Goal: Find specific page/section: Find specific page/section

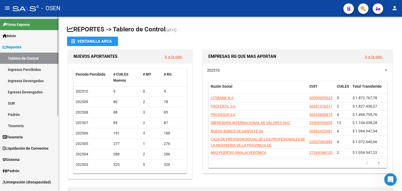
click at [29, 134] on link "Tesorería" at bounding box center [29, 136] width 58 height 11
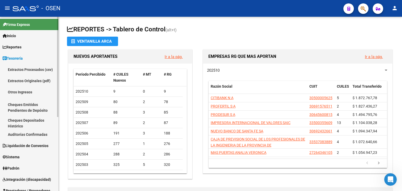
click at [31, 133] on link "Auditorías Confirmadas" at bounding box center [29, 134] width 58 height 11
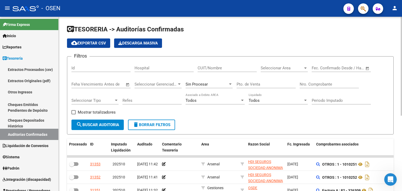
click at [307, 85] on input "Nro. Comprobante" at bounding box center [328, 84] width 59 height 5
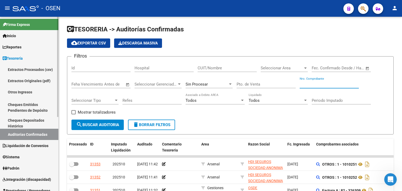
click at [42, 190] on span "Prestadores / Proveedores" at bounding box center [27, 191] width 48 height 6
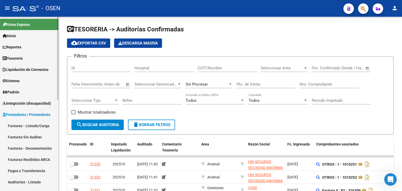
click at [30, 125] on link "Facturas - Listado/Carga" at bounding box center [29, 125] width 58 height 11
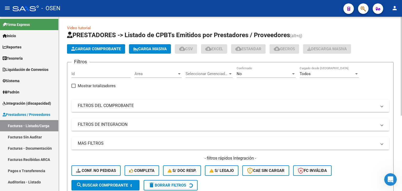
click at [268, 105] on mat-panel-title "FILTROS DEL COMPROBANTE" at bounding box center [227, 106] width 299 height 6
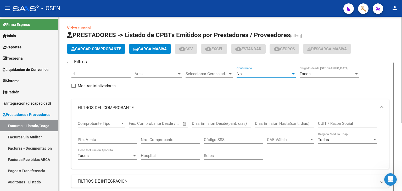
click at [247, 73] on div "No" at bounding box center [263, 73] width 54 height 5
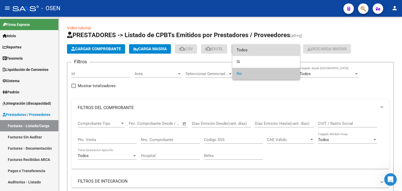
click at [244, 55] on span "Todos" at bounding box center [265, 50] width 59 height 12
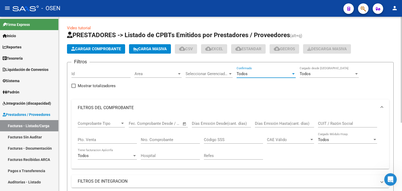
click at [164, 139] on input "Nro. Comprobante" at bounding box center [170, 139] width 59 height 5
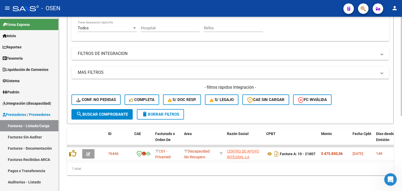
scroll to position [132, 0]
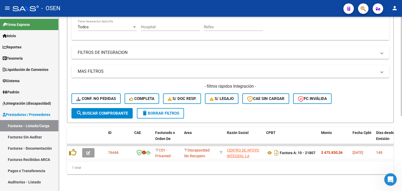
drag, startPoint x: 150, startPoint y: 94, endPoint x: 157, endPoint y: 113, distance: 20.4
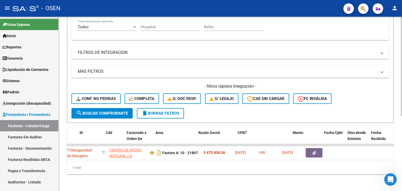
scroll to position [0, 0]
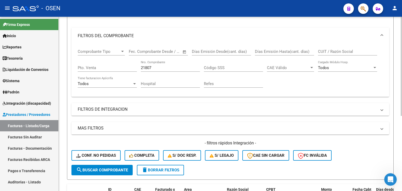
drag, startPoint x: 248, startPoint y: 36, endPoint x: 238, endPoint y: 18, distance: 20.2
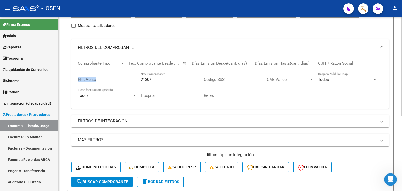
drag, startPoint x: 153, startPoint y: 76, endPoint x: 129, endPoint y: 77, distance: 24.6
click at [129, 77] on div "Comprobante Tipo Comprobante Tipo Fecha inicio – Fecha fin Fec. Comprobante Des…" at bounding box center [230, 80] width 305 height 48
click at [144, 78] on input "21807" at bounding box center [170, 79] width 59 height 5
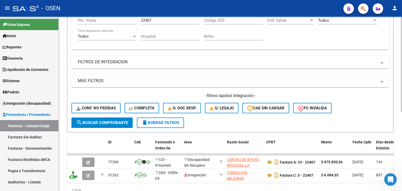
scroll to position [145, 0]
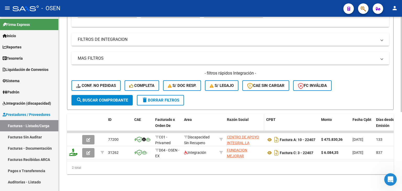
drag, startPoint x: 237, startPoint y: 30, endPoint x: 238, endPoint y: 126, distance: 96.2
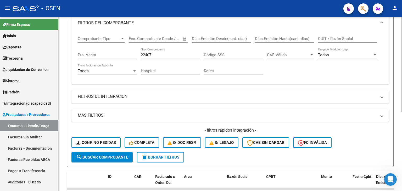
drag, startPoint x: 239, startPoint y: 177, endPoint x: 208, endPoint y: 118, distance: 66.7
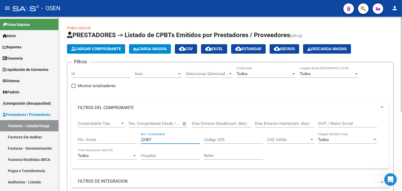
click at [153, 140] on input "22407" at bounding box center [170, 139] width 59 height 5
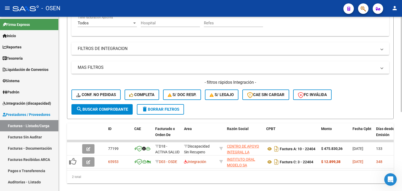
scroll to position [145, 0]
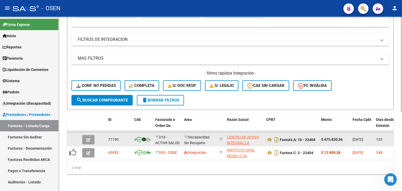
drag, startPoint x: 167, startPoint y: 91, endPoint x: 172, endPoint y: 138, distance: 47.3
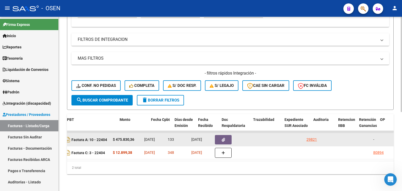
scroll to position [0, 201]
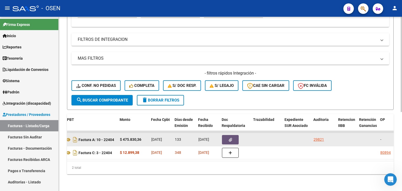
click at [225, 137] on button "button" at bounding box center [230, 139] width 17 height 9
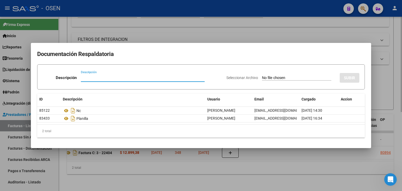
drag, startPoint x: 159, startPoint y: 174, endPoint x: 157, endPoint y: 171, distance: 4.0
click at [159, 174] on div at bounding box center [201, 95] width 402 height 191
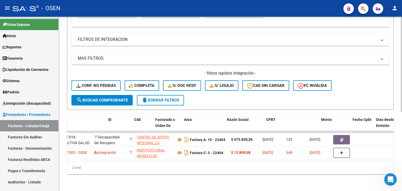
scroll to position [0, 0]
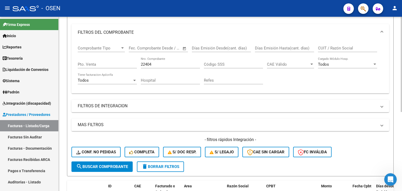
drag, startPoint x: 258, startPoint y: 43, endPoint x: 229, endPoint y: 47, distance: 29.3
click at [161, 67] on div "22404 Nro. Comprobante" at bounding box center [170, 63] width 59 height 11
type input "22403"
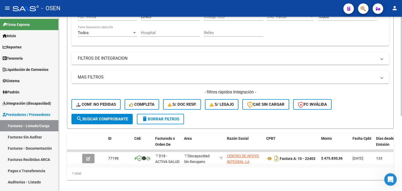
scroll to position [132, 0]
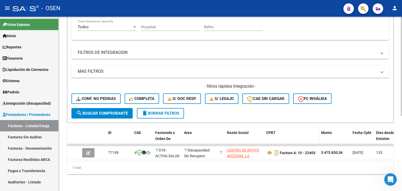
drag, startPoint x: 284, startPoint y: 79, endPoint x: 274, endPoint y: 127, distance: 49.5
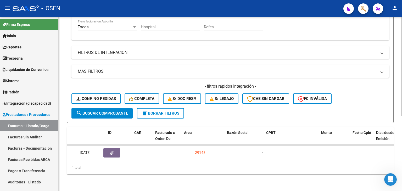
scroll to position [0, 0]
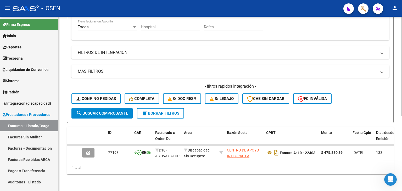
click at [215, 184] on div "Video tutorial PRESTADORES -> Listado de CPBTs Emitidos por Prestadores / Prove…" at bounding box center [230, 39] width 343 height 303
click at [255, 179] on div "Video tutorial PRESTADORES -> Listado de CPBTs Emitidos por Prestadores / Prove…" at bounding box center [230, 39] width 343 height 303
